Goal: Information Seeking & Learning: Find specific page/section

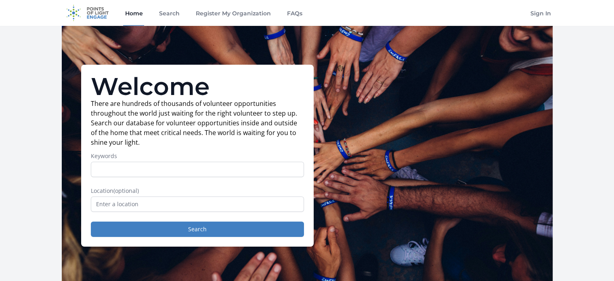
click at [160, 164] on input "Keywords" at bounding box center [197, 169] width 213 height 15
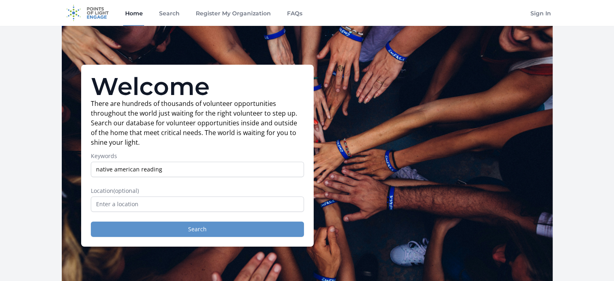
type input "native american reading"
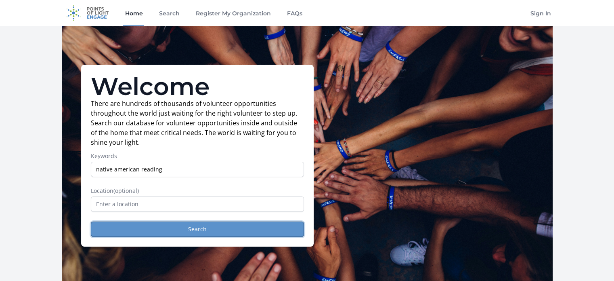
click at [199, 228] on button "Search" at bounding box center [197, 228] width 213 height 15
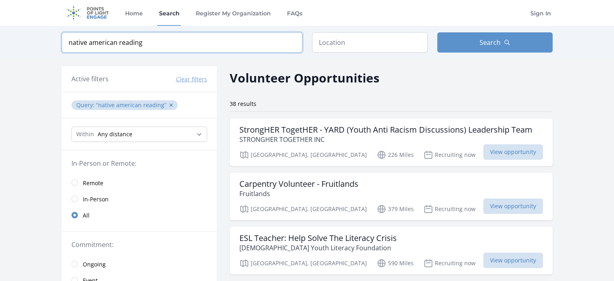
click at [122, 39] on input "native american reading" at bounding box center [182, 42] width 241 height 20
click at [118, 42] on input "native american reading" at bounding box center [182, 42] width 241 height 20
click at [118, 36] on input "native american reading" at bounding box center [182, 42] width 241 height 20
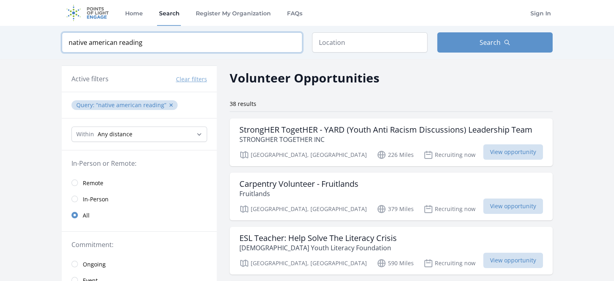
click at [118, 40] on input "native american reading" at bounding box center [182, 42] width 241 height 20
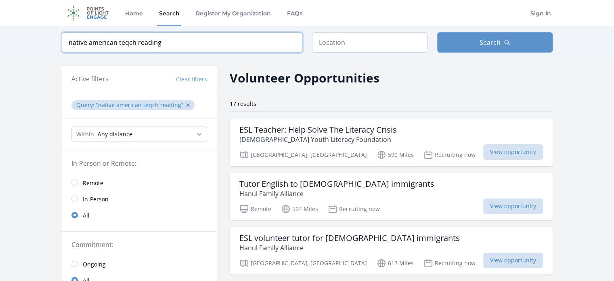
click at [125, 43] on input "native american teqch reading" at bounding box center [182, 42] width 241 height 20
click at [127, 43] on input "native american teqch reading" at bounding box center [182, 42] width 241 height 20
type input "native american teach reading"
click at [456, 41] on button "Search" at bounding box center [496, 42] width 116 height 20
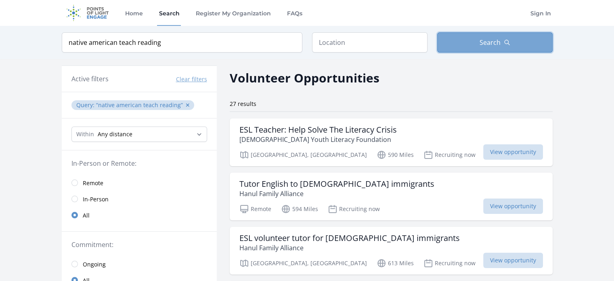
click at [456, 41] on button "Search" at bounding box center [496, 42] width 116 height 20
click at [478, 43] on button "Search" at bounding box center [496, 42] width 116 height 20
click at [344, 44] on input "text" at bounding box center [370, 42] width 116 height 20
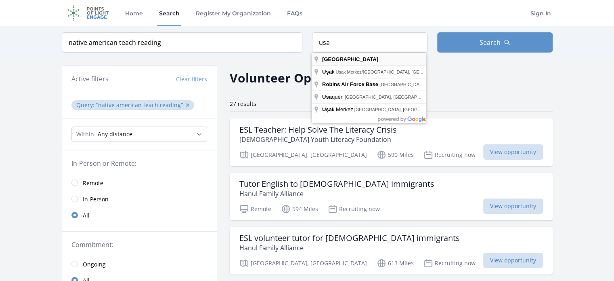
type input "[GEOGRAPHIC_DATA]"
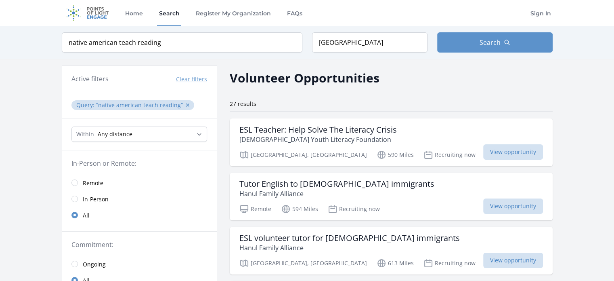
click at [330, 59] on div "Keyword native american teach reading Location [GEOGRAPHIC_DATA] Search" at bounding box center [307, 42] width 517 height 33
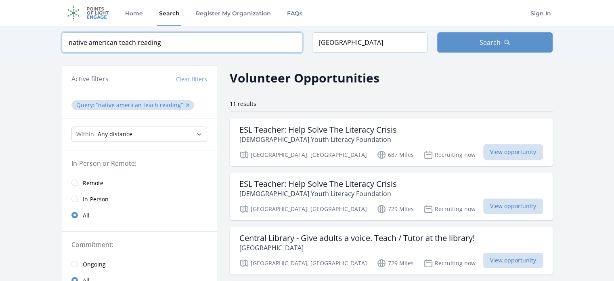
click at [192, 45] on input "native american teach reading" at bounding box center [182, 42] width 241 height 20
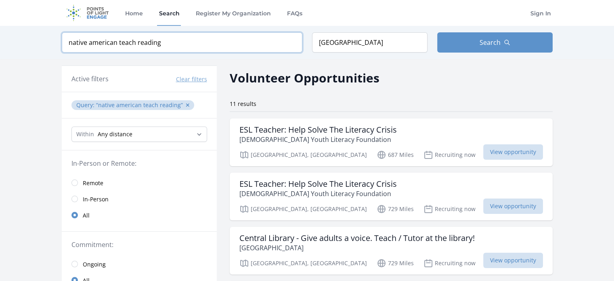
click at [192, 43] on input "native american teach reading" at bounding box center [182, 42] width 241 height 20
click button "submit" at bounding box center [0, 0] width 0 height 0
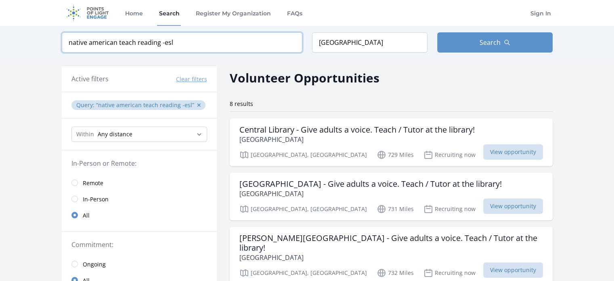
click at [178, 44] on input "native american teach reading -esl" at bounding box center [182, 42] width 241 height 20
click at [180, 43] on input "native american teach reading -esl" at bounding box center [182, 42] width 241 height 20
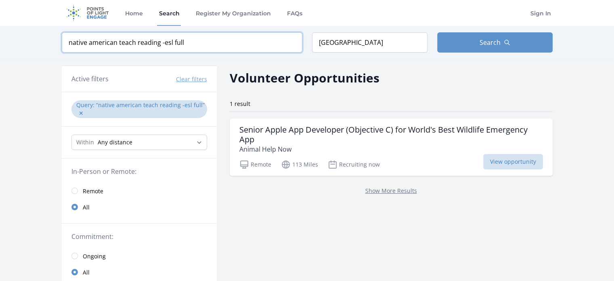
type input "native american teach reading -esl full"
click button "submit" at bounding box center [0, 0] width 0 height 0
